Goal: Book appointment/travel/reservation

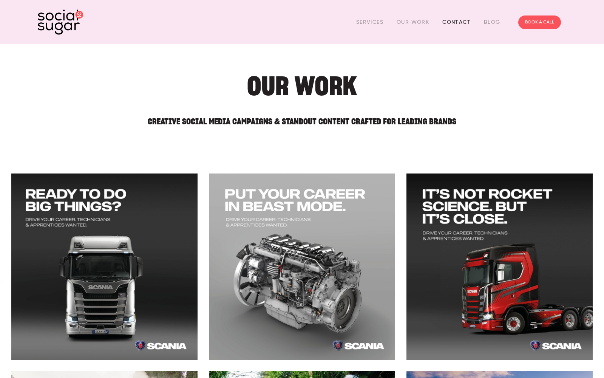
click at [462, 22] on link "Contact" at bounding box center [457, 22] width 28 height 12
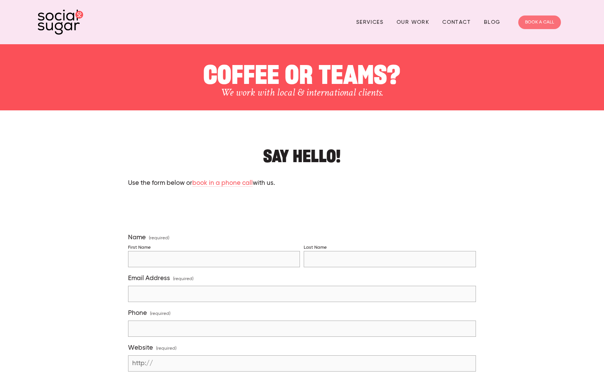
click at [542, 22] on link "BOOK A CALL" at bounding box center [540, 22] width 43 height 14
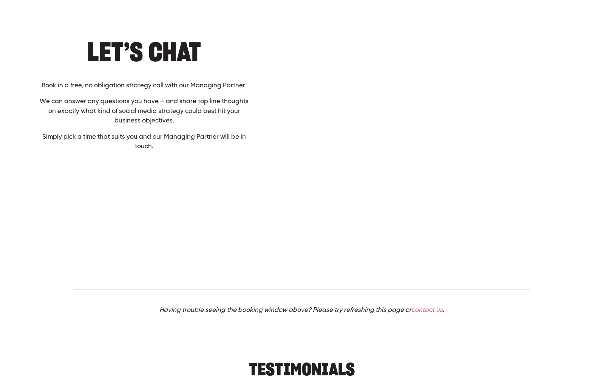
scroll to position [41, 0]
